Goal: Task Accomplishment & Management: Manage account settings

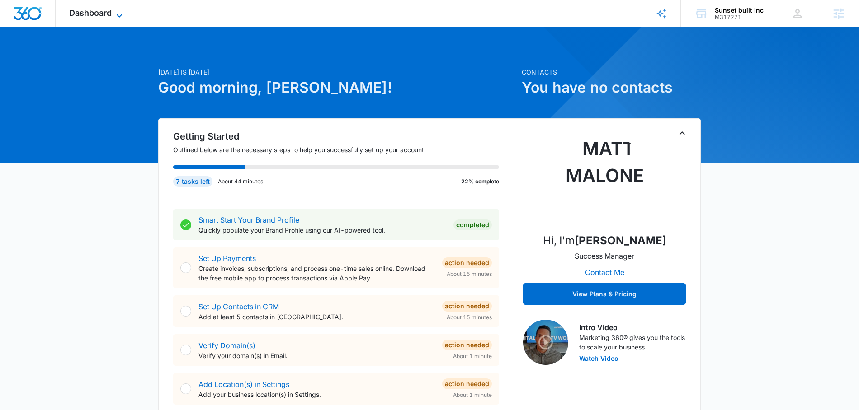
click at [92, 15] on span "Dashboard" at bounding box center [90, 12] width 42 height 9
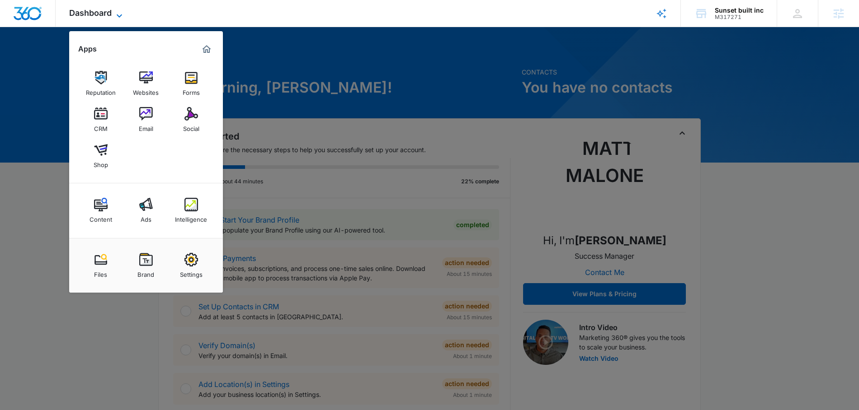
scroll to position [3, 0]
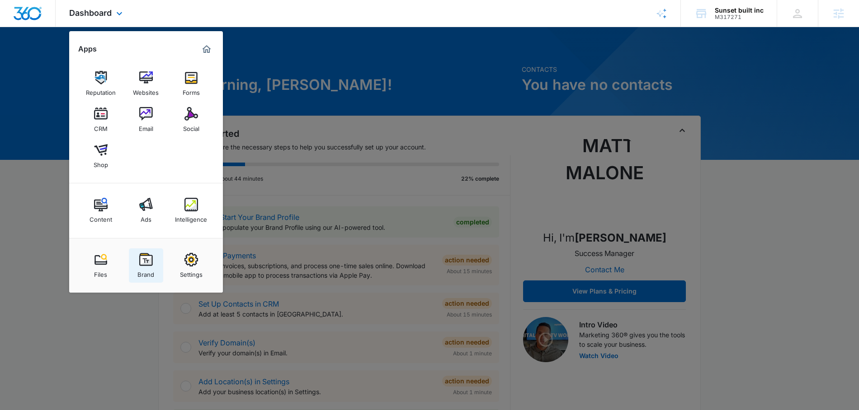
click at [147, 261] on img at bounding box center [146, 260] width 14 height 14
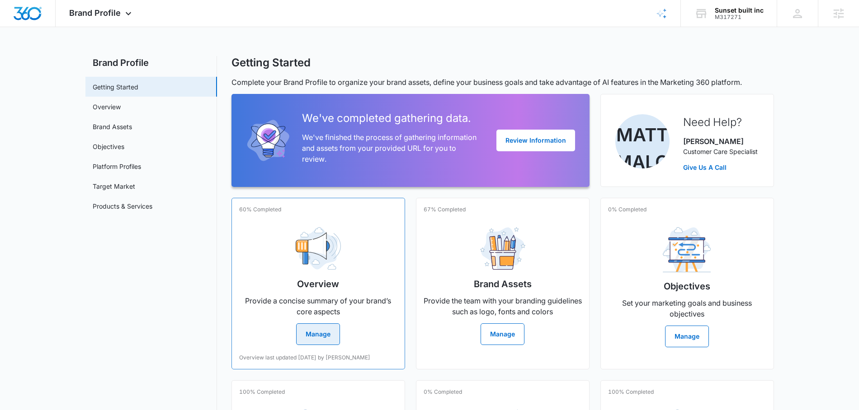
click at [283, 257] on div "Overview Provide a concise summary of your brand’s core aspects Manage" at bounding box center [318, 282] width 158 height 125
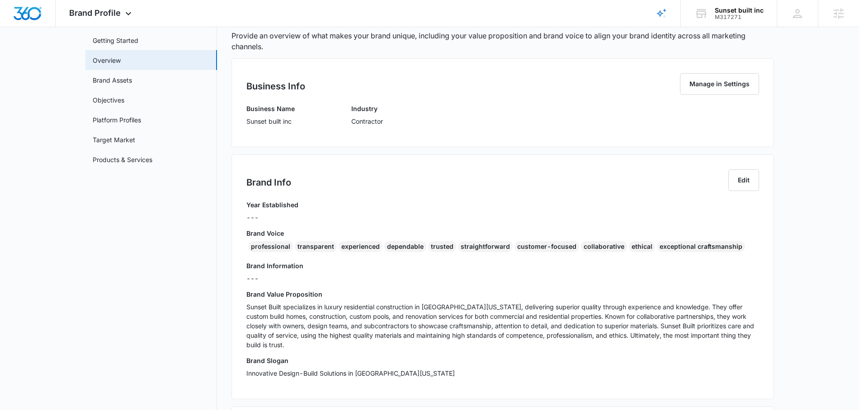
scroll to position [48, 0]
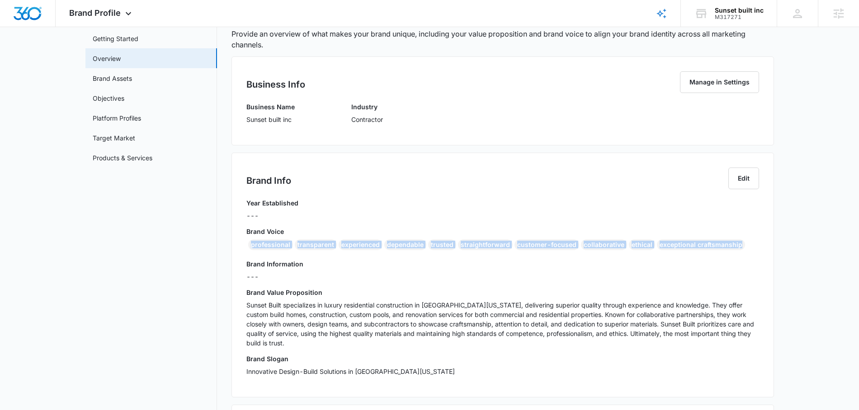
drag, startPoint x: 747, startPoint y: 246, endPoint x: 245, endPoint y: 246, distance: 501.3
click at [245, 246] on div "Brand Info Edit Year Established --- Brand Voice professional transparent exper…" at bounding box center [502, 275] width 542 height 245
click at [340, 202] on div "Year Established ---" at bounding box center [502, 212] width 513 height 28
drag, startPoint x: 244, startPoint y: 245, endPoint x: 646, endPoint y: 245, distance: 402.3
click at [646, 245] on div "Brand Info Edit Year Established --- Brand Voice professional transparent exper…" at bounding box center [502, 275] width 542 height 245
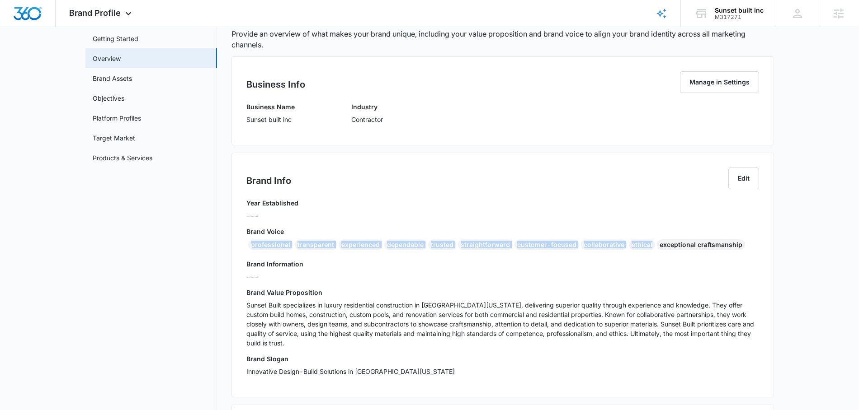
copy div "professional transparent experienced dependable trusted straightforward custome…"
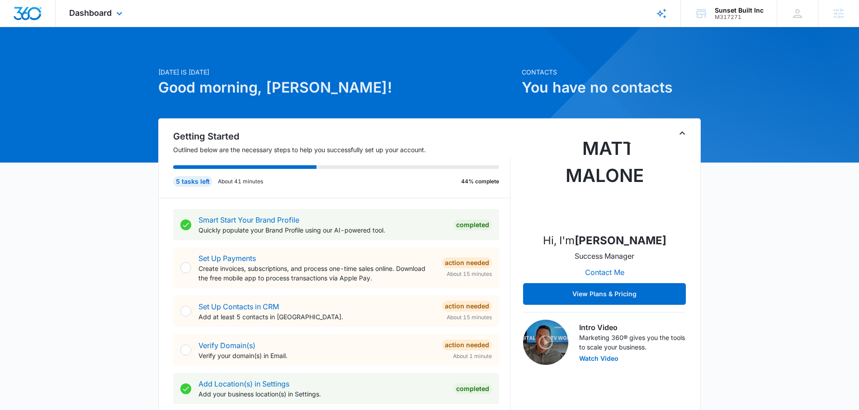
click at [124, 21] on div "Dashboard Apps Reputation Forms CRM Email Social Content Ads Intelligence Files…" at bounding box center [97, 13] width 83 height 27
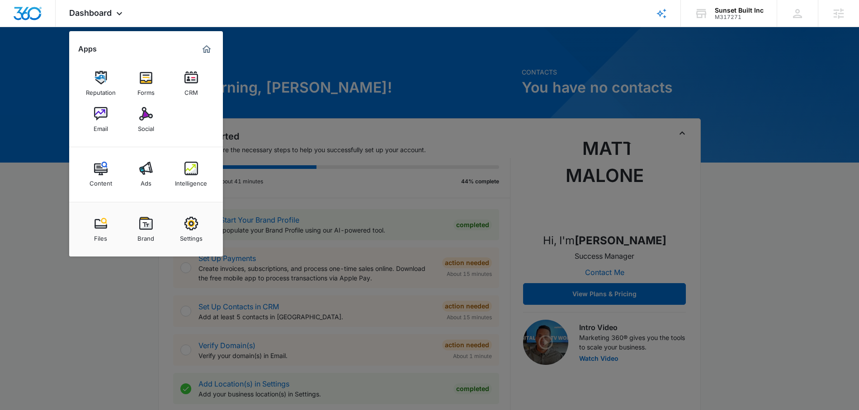
click at [767, 117] on div at bounding box center [429, 205] width 859 height 410
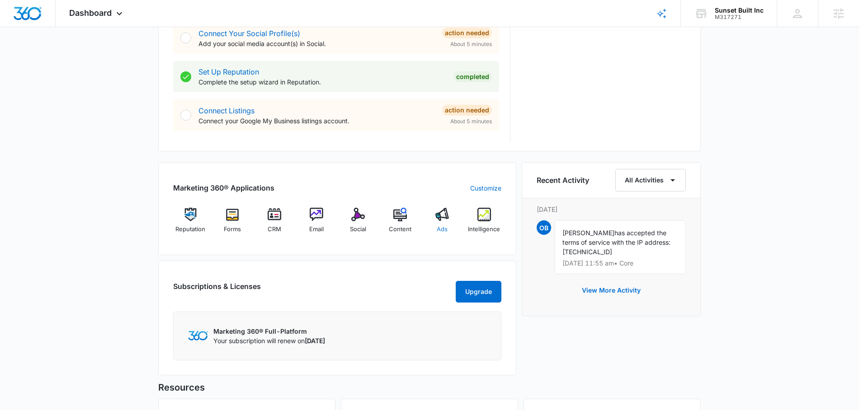
scroll to position [429, 0]
